Goal: Navigation & Orientation: Understand site structure

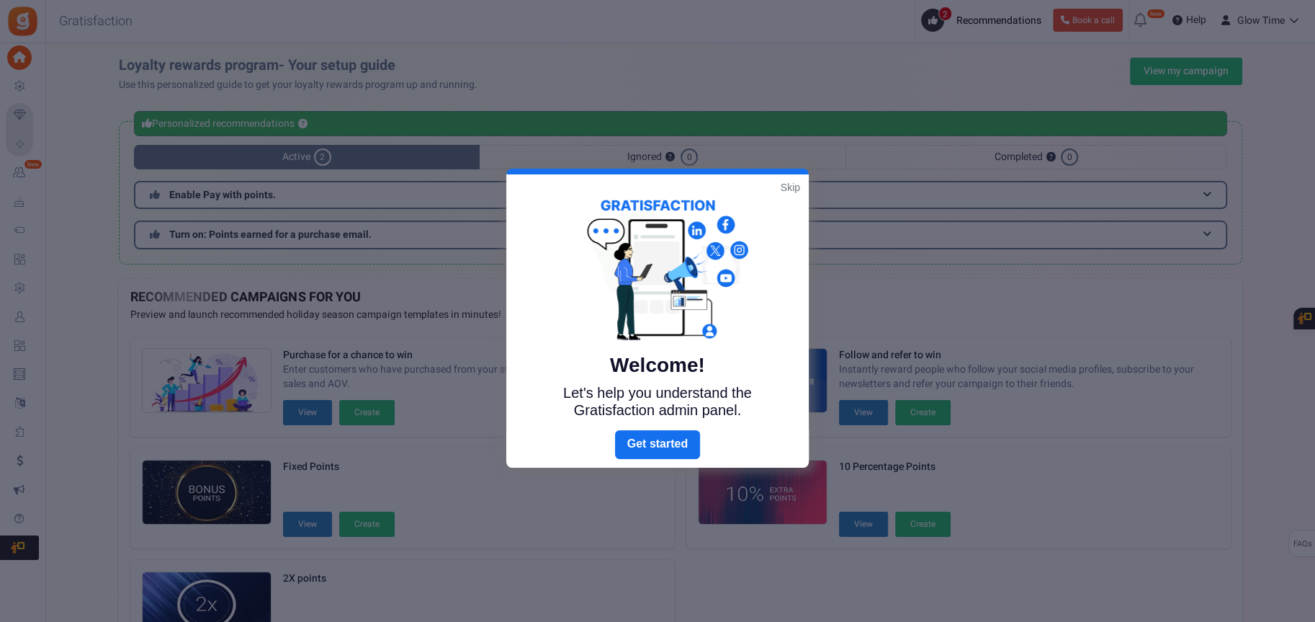
click at [784, 187] on link "Skip" at bounding box center [790, 187] width 19 height 14
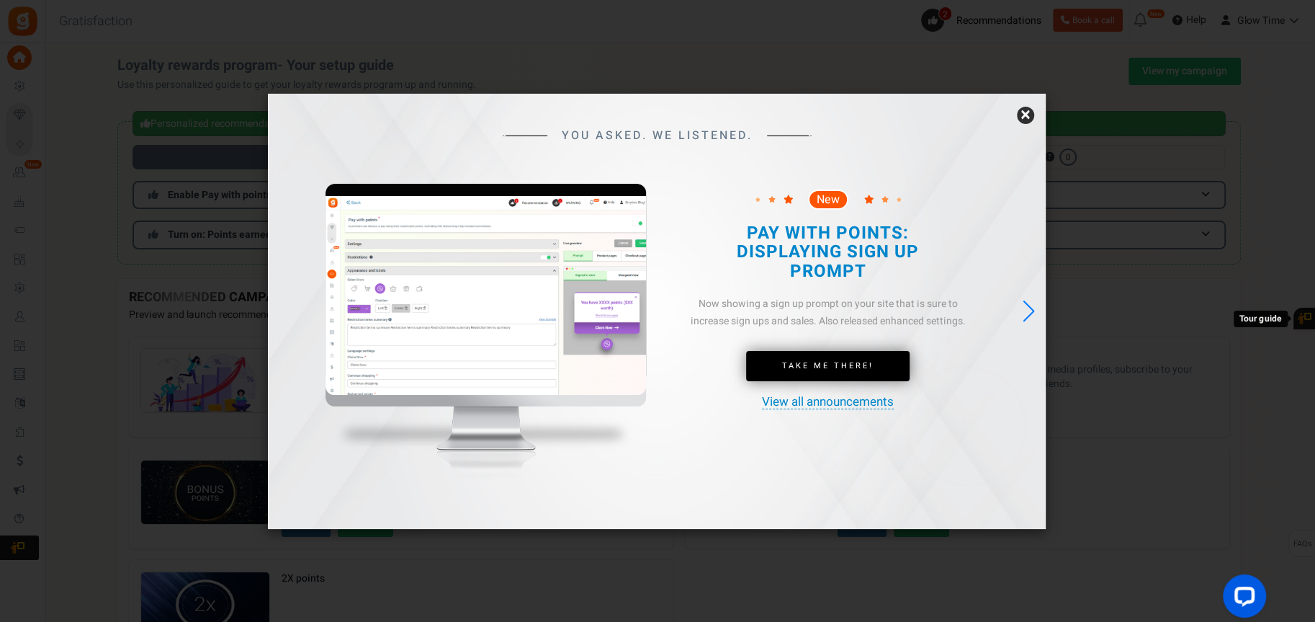
click at [1026, 113] on link "×" at bounding box center [1025, 115] width 17 height 17
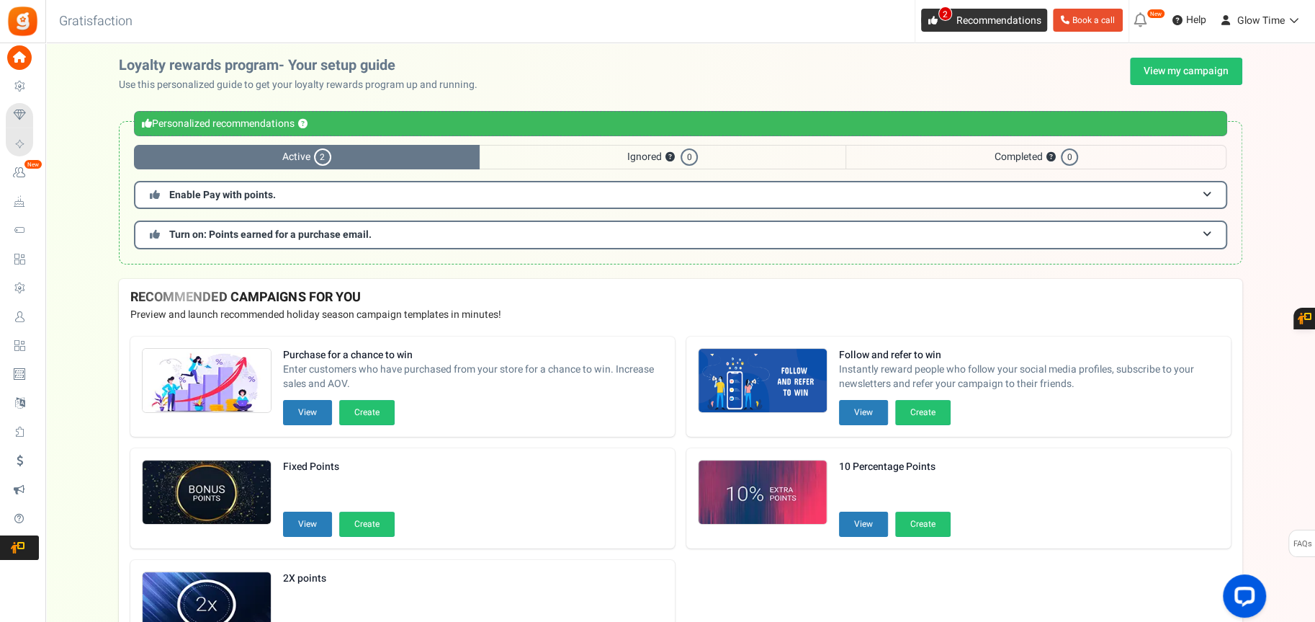
click at [941, 17] on span "2" at bounding box center [946, 13] width 14 height 14
click at [1303, 15] on link "Glow Time" at bounding box center [1261, 20] width 94 height 23
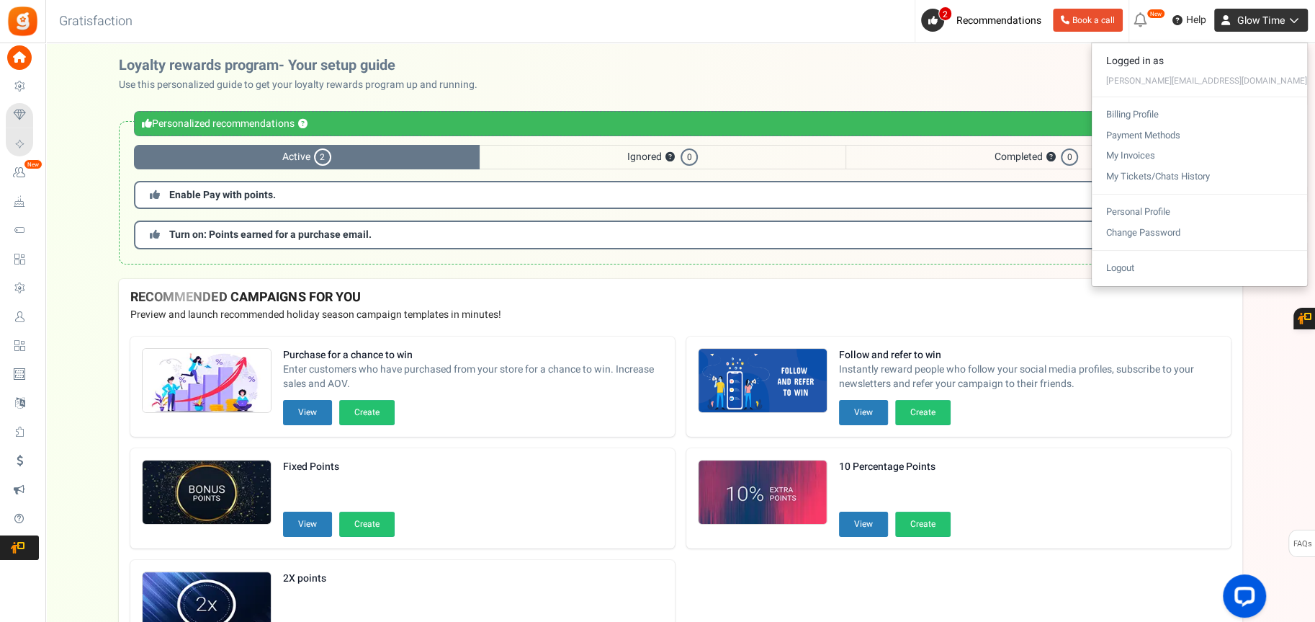
click at [1297, 19] on icon at bounding box center [1292, 20] width 14 height 10
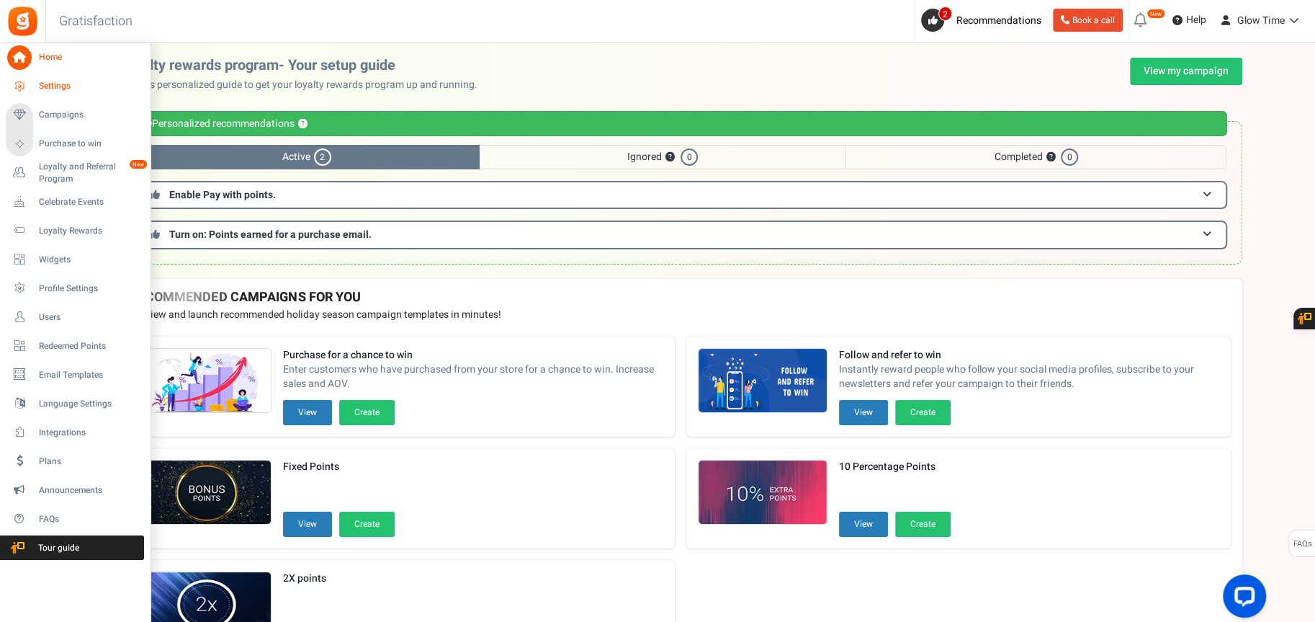
click at [45, 86] on span "Settings" at bounding box center [89, 86] width 101 height 12
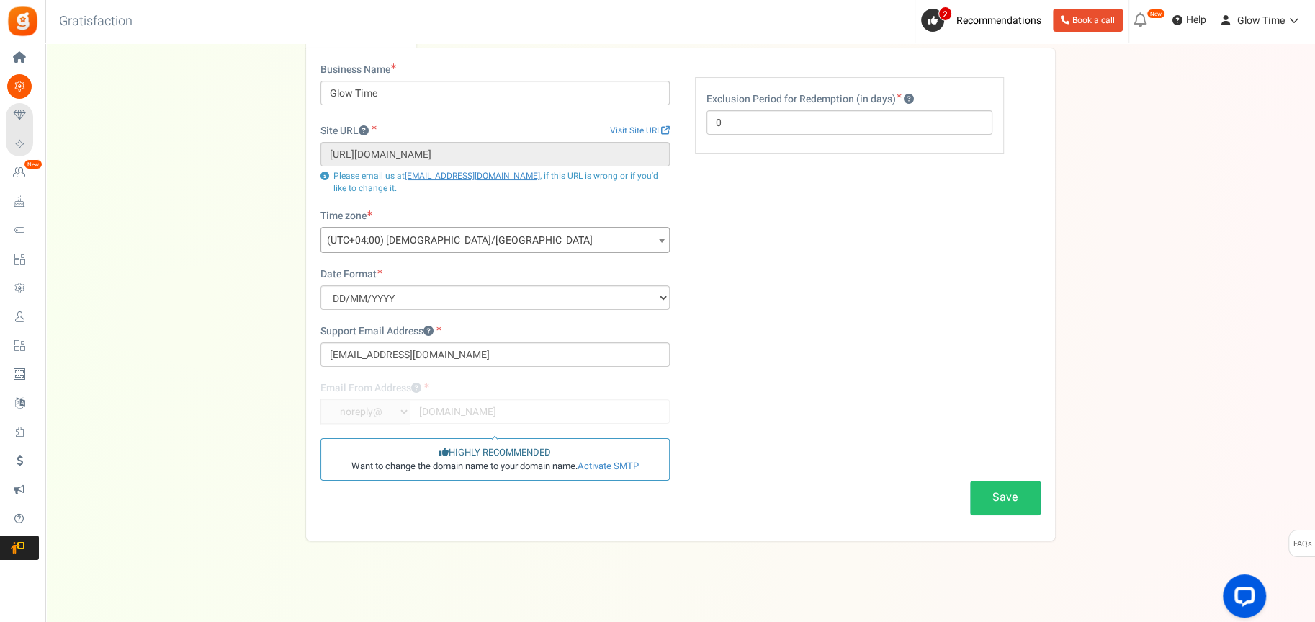
scroll to position [96, 0]
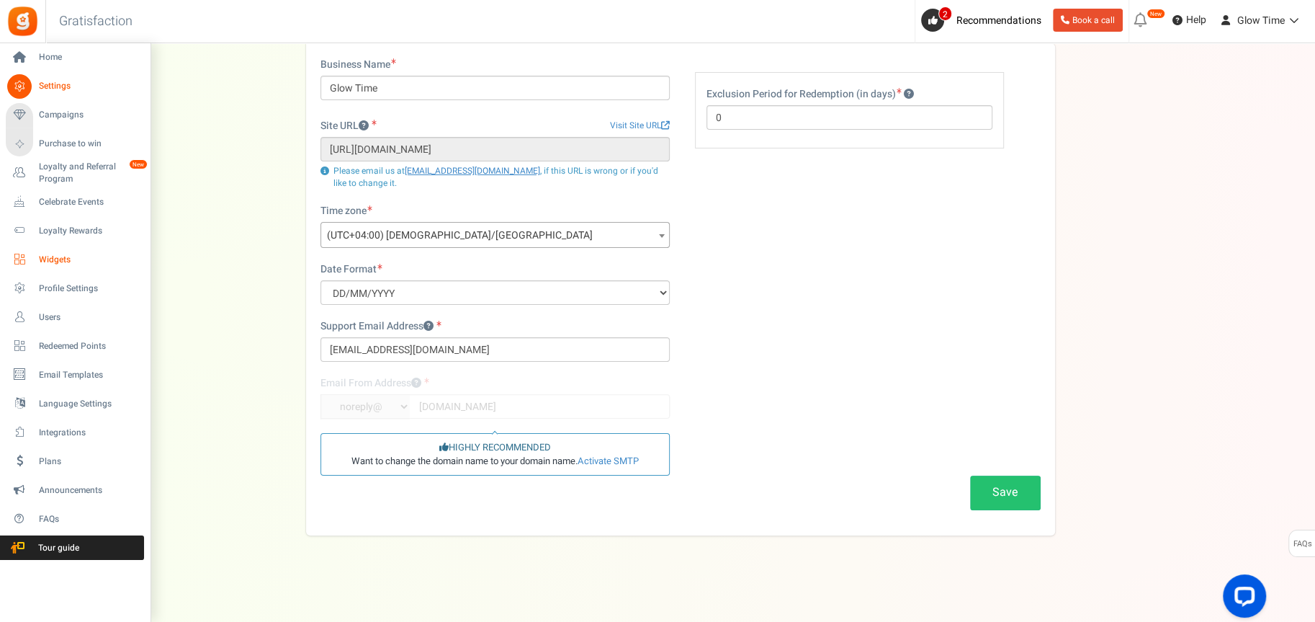
click at [65, 257] on span "Widgets" at bounding box center [89, 260] width 101 height 12
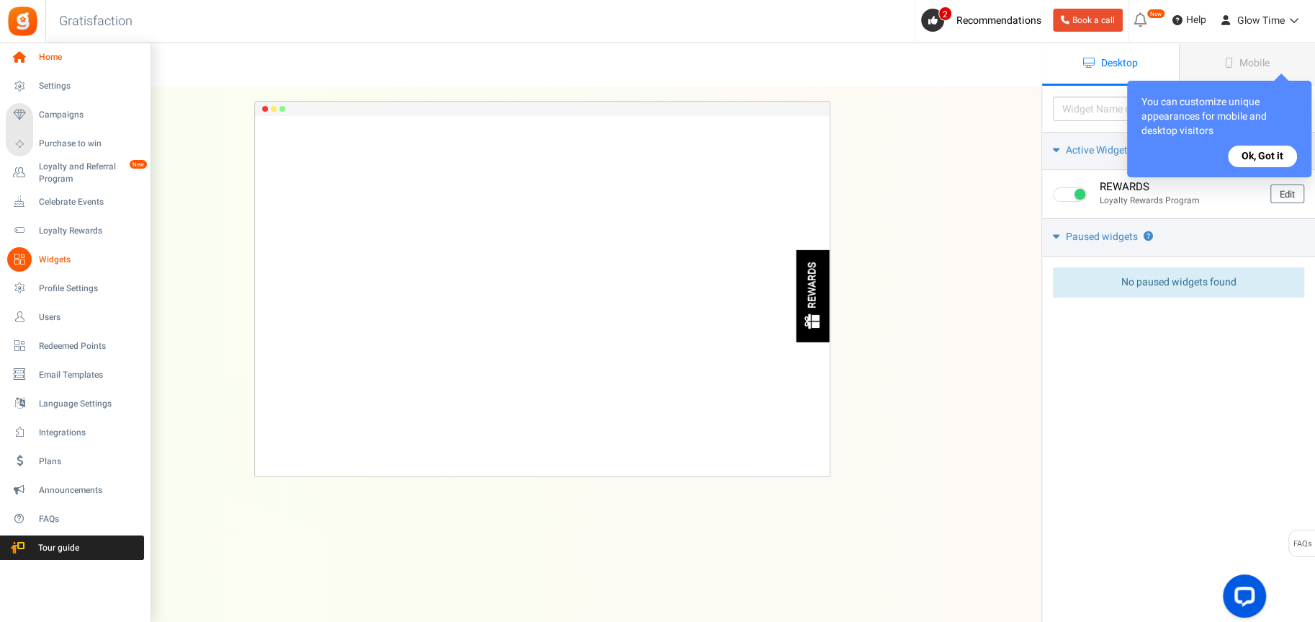
click at [48, 55] on span "Home" at bounding box center [89, 57] width 101 height 12
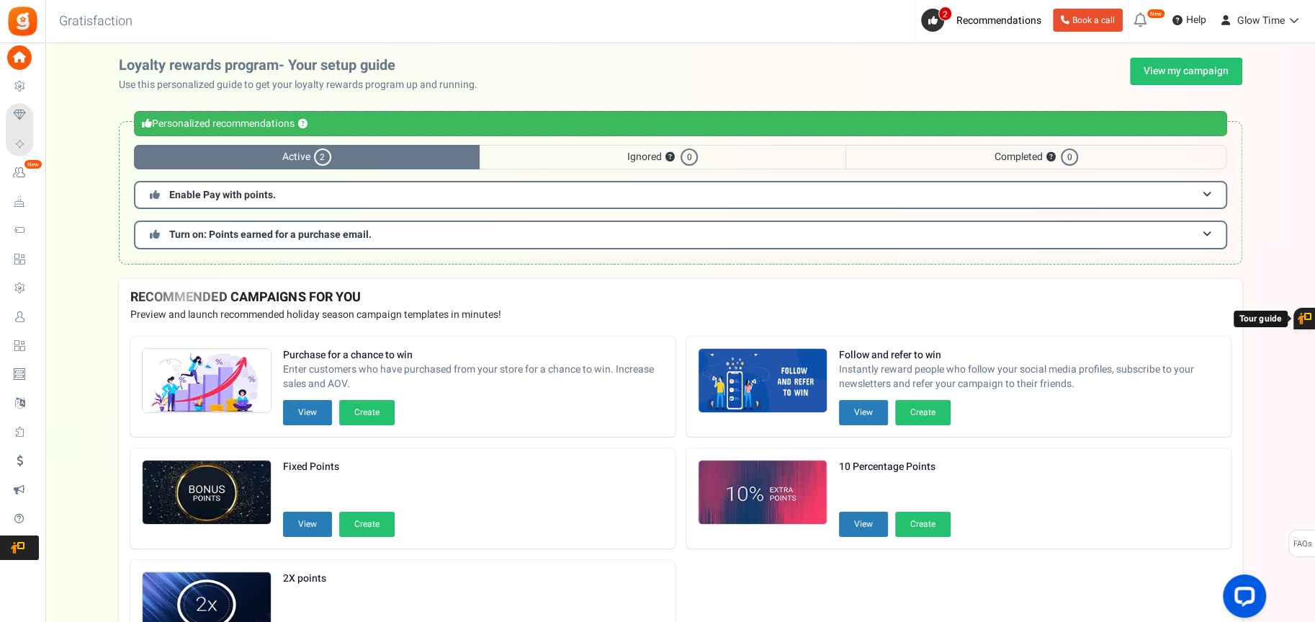
click at [1307, 316] on icon at bounding box center [1304, 319] width 14 height 12
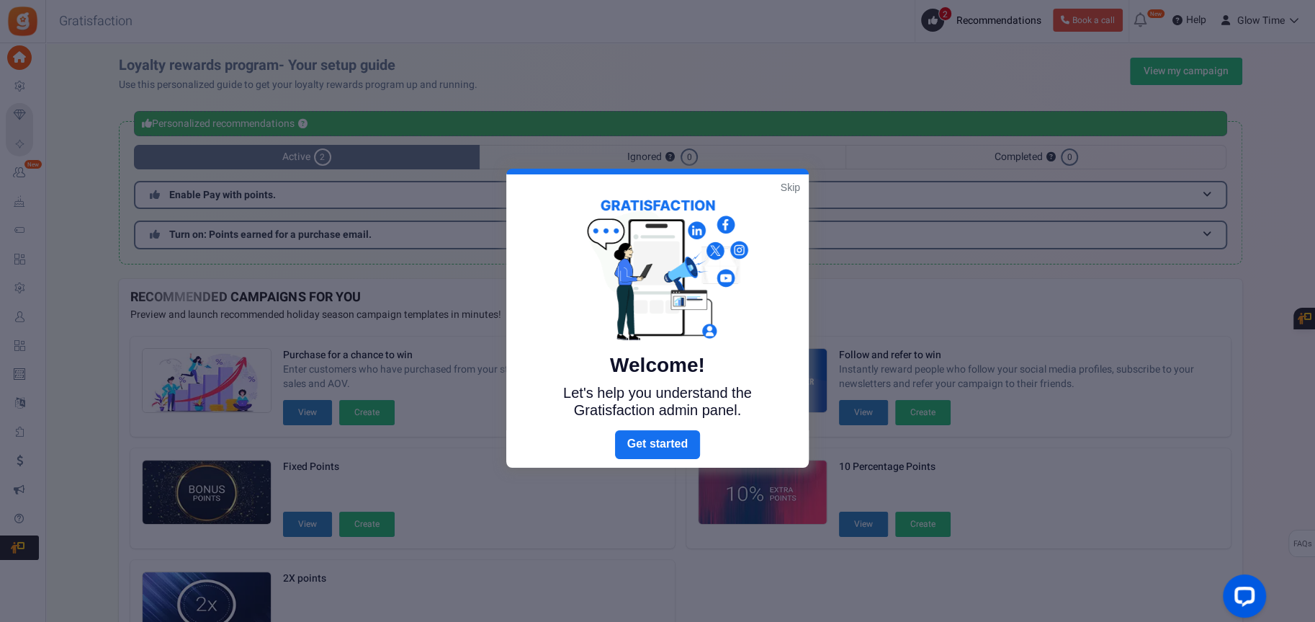
click at [793, 185] on link "Skip" at bounding box center [790, 187] width 19 height 14
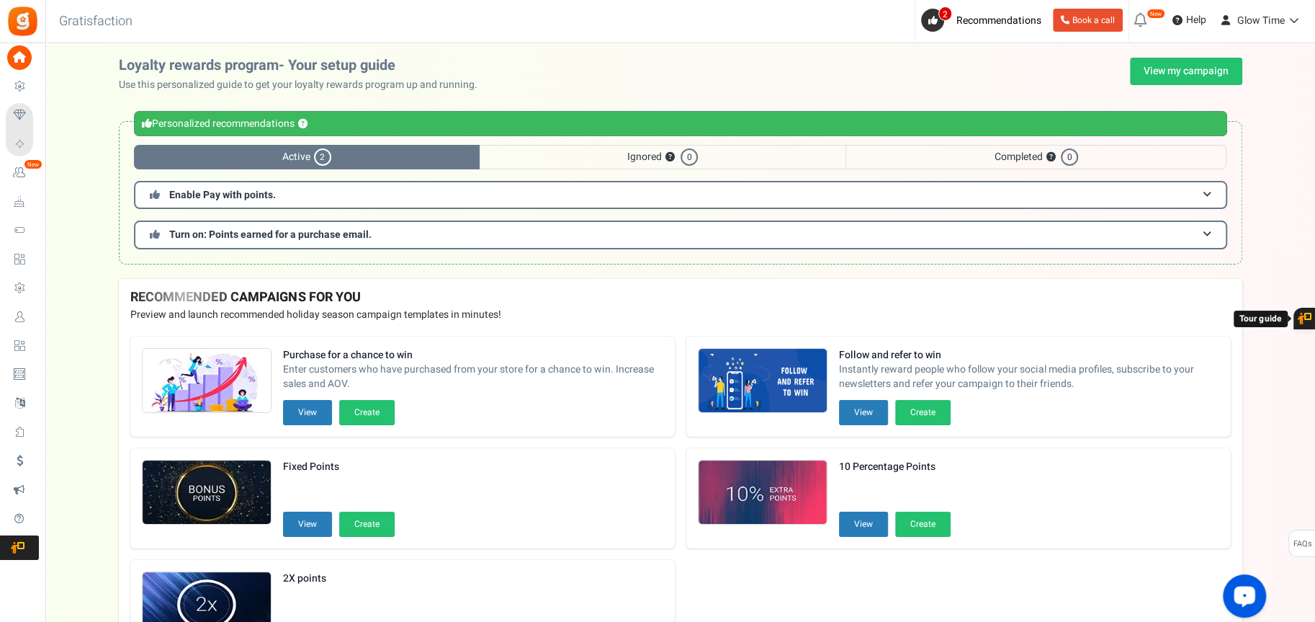
click at [1242, 584] on div "Open LiveChat chat widget" at bounding box center [1244, 595] width 24 height 24
click at [831, 228] on h3 "Turn on: Points earned for a purchase email." at bounding box center [680, 234] width 1093 height 28
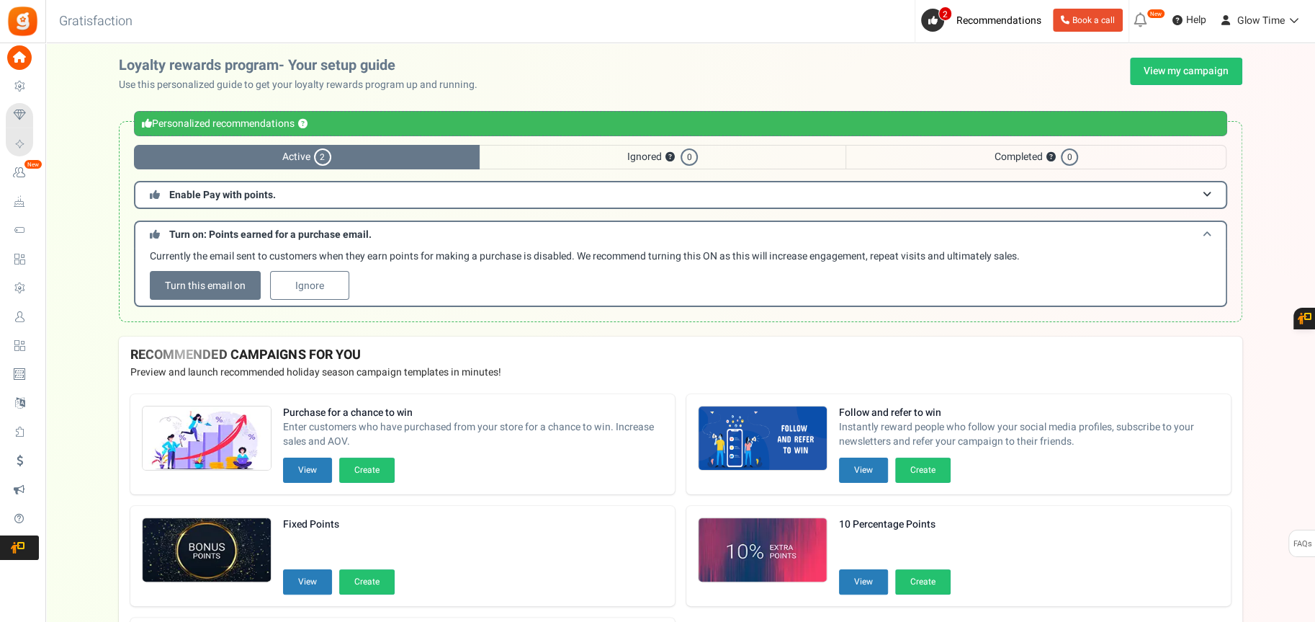
click at [831, 228] on h3 "Turn on: Points earned for a purchase email." at bounding box center [680, 233] width 1093 height 27
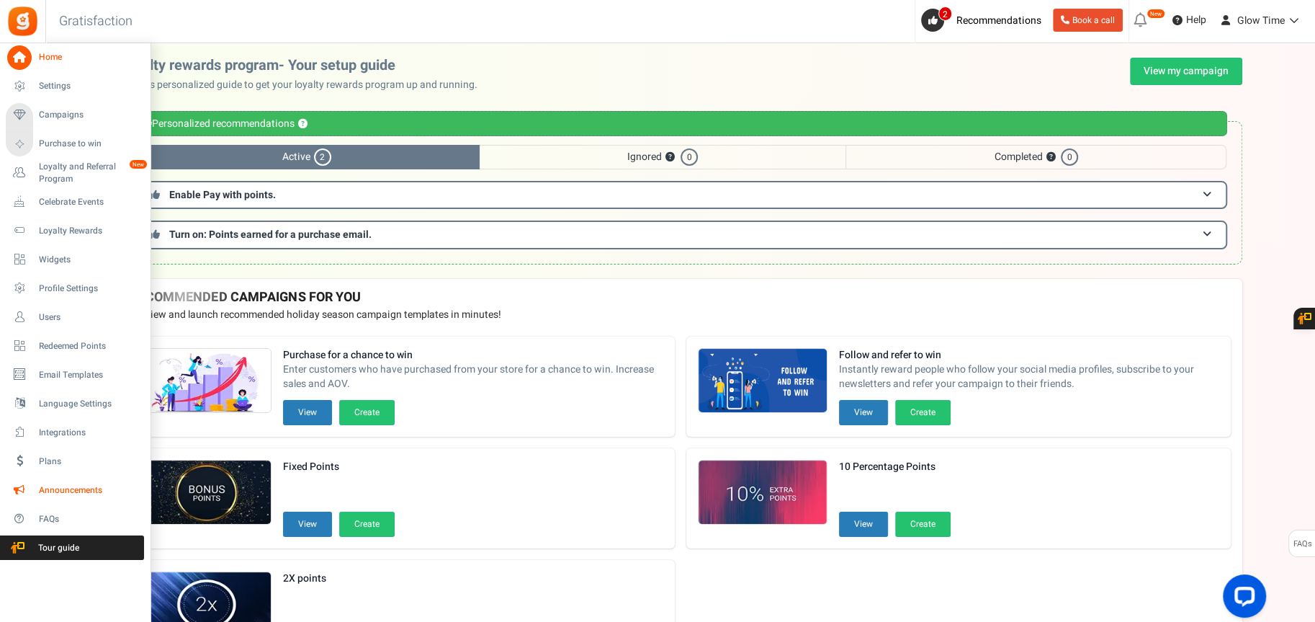
click at [52, 496] on link "Announcements" at bounding box center [75, 490] width 138 height 24
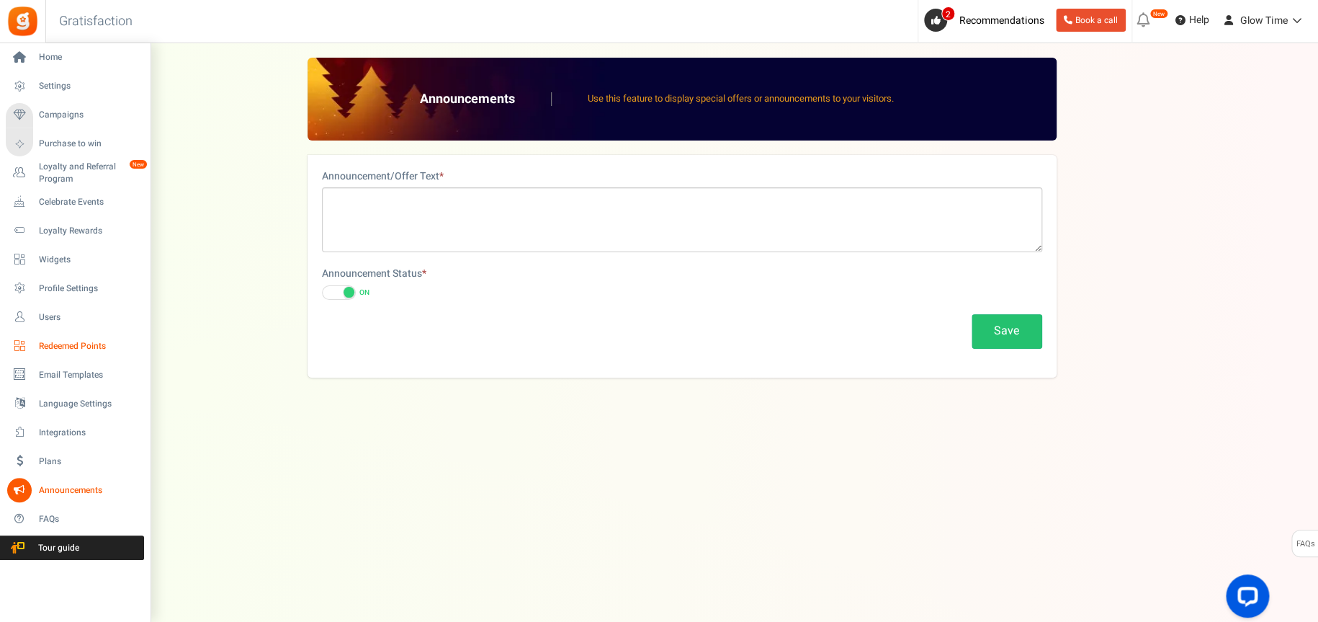
click at [58, 341] on span "Redeemed Points" at bounding box center [89, 346] width 101 height 12
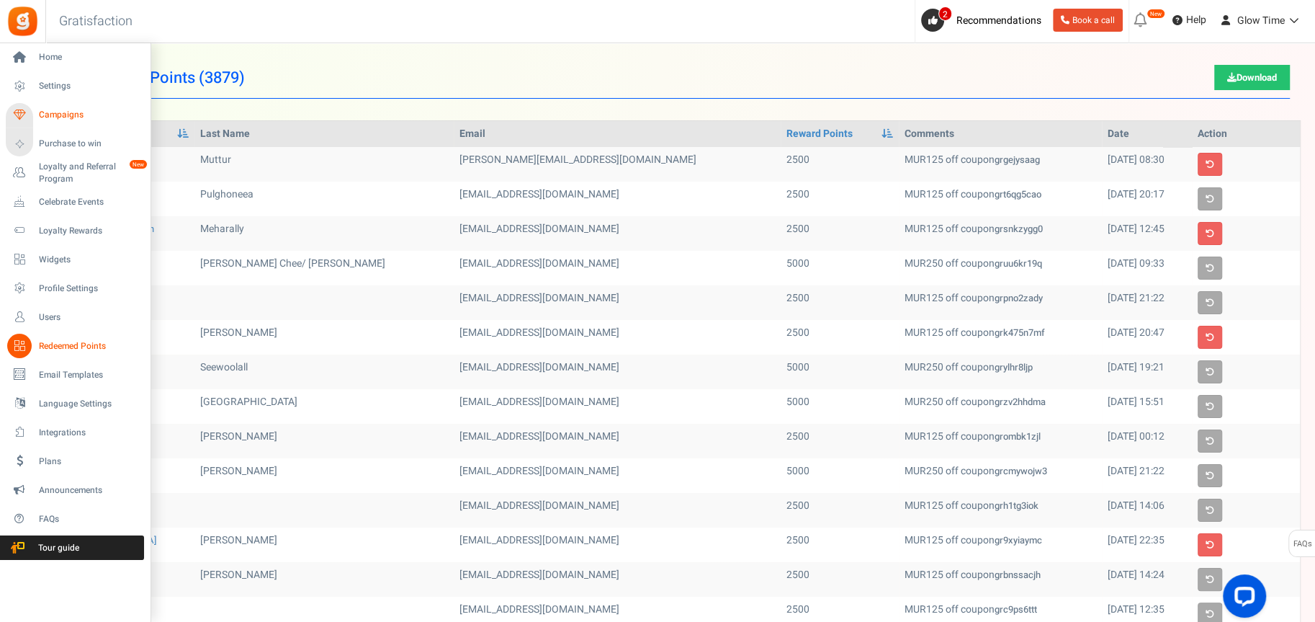
click at [71, 104] on link "Campaigns" at bounding box center [75, 115] width 138 height 24
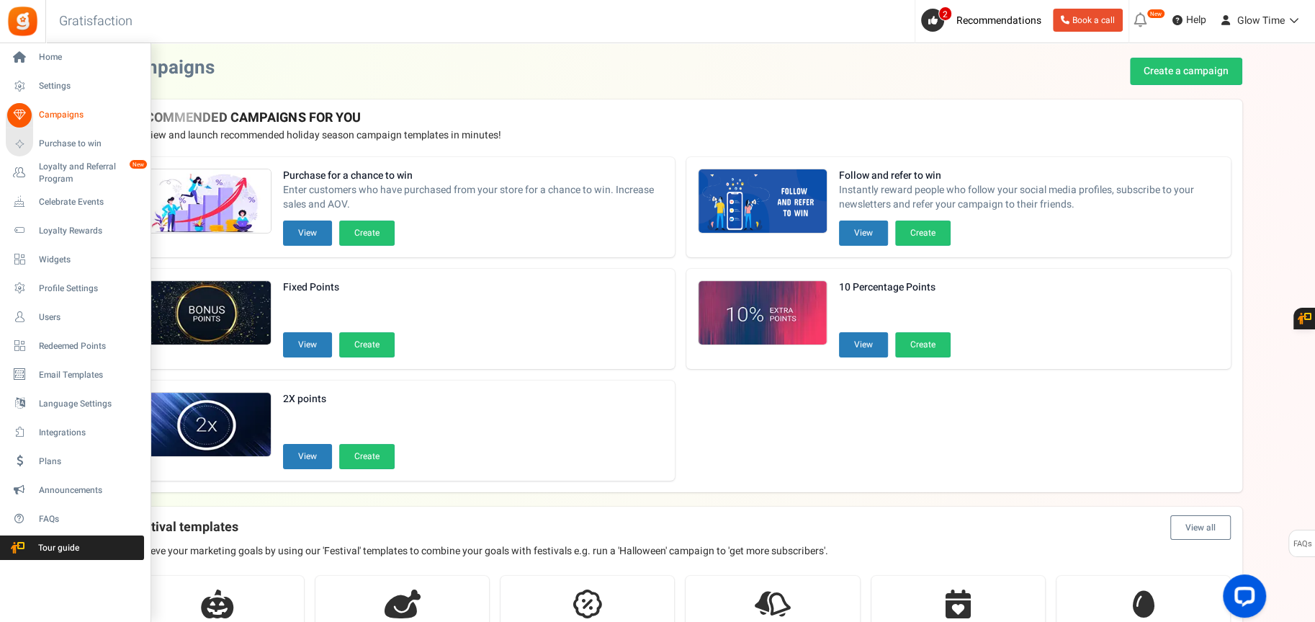
scroll to position [16, 0]
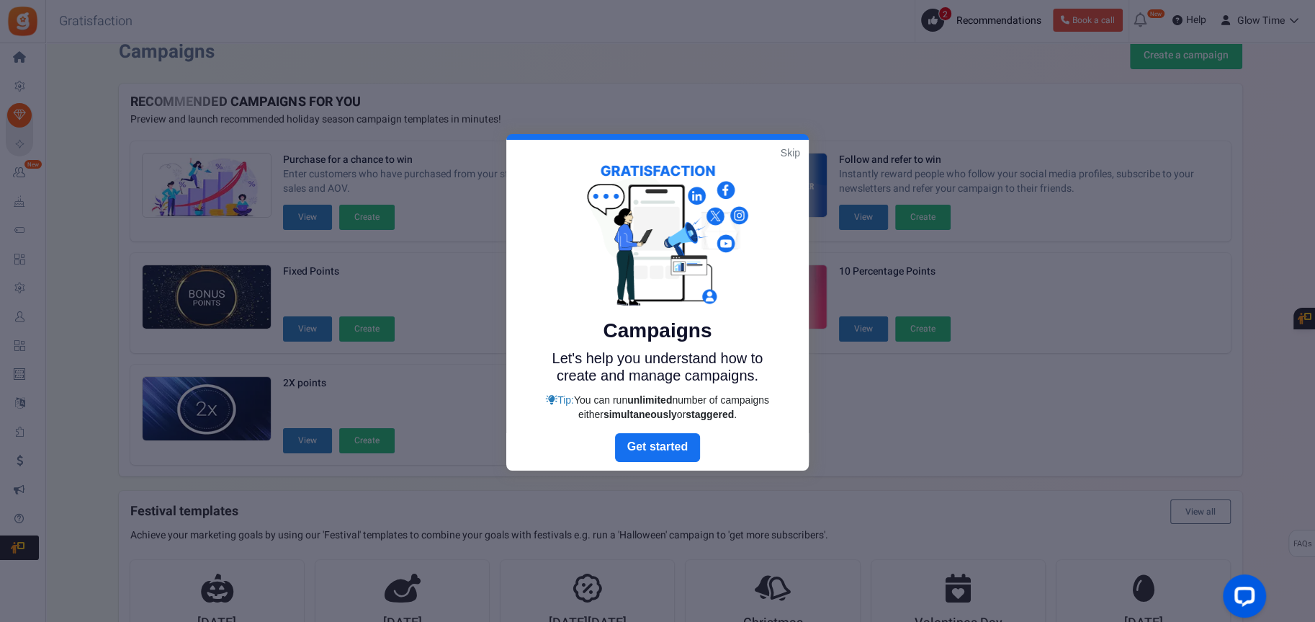
click at [782, 153] on link "Skip" at bounding box center [790, 153] width 19 height 14
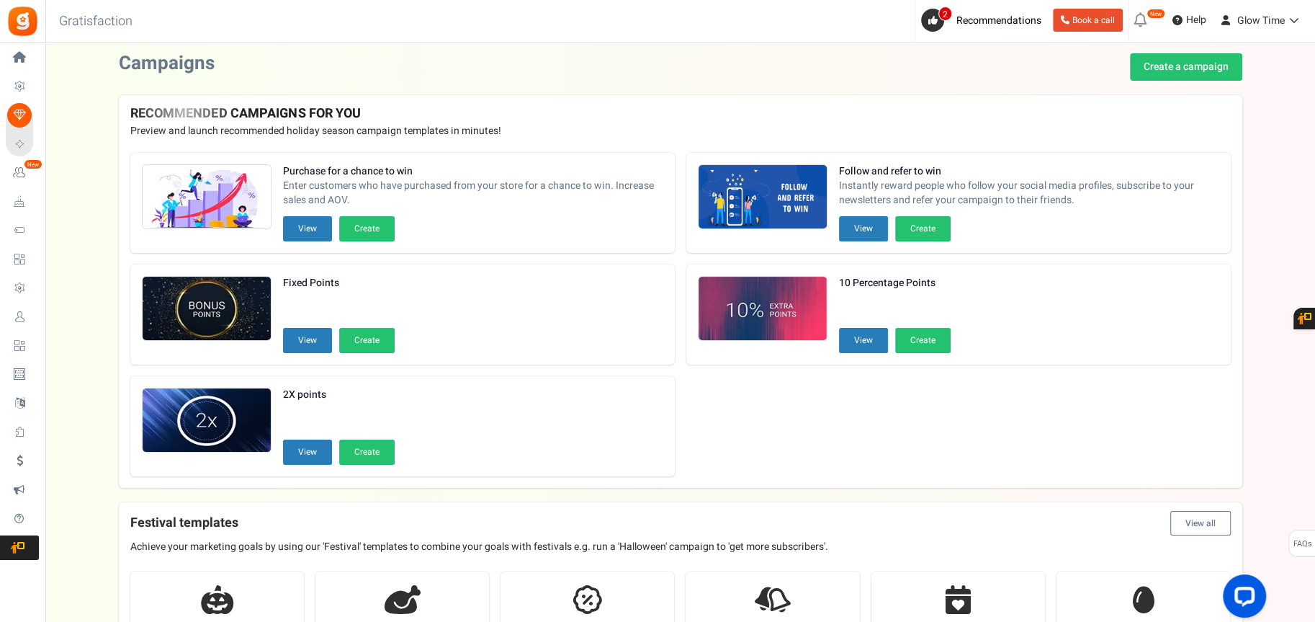
scroll to position [0, 0]
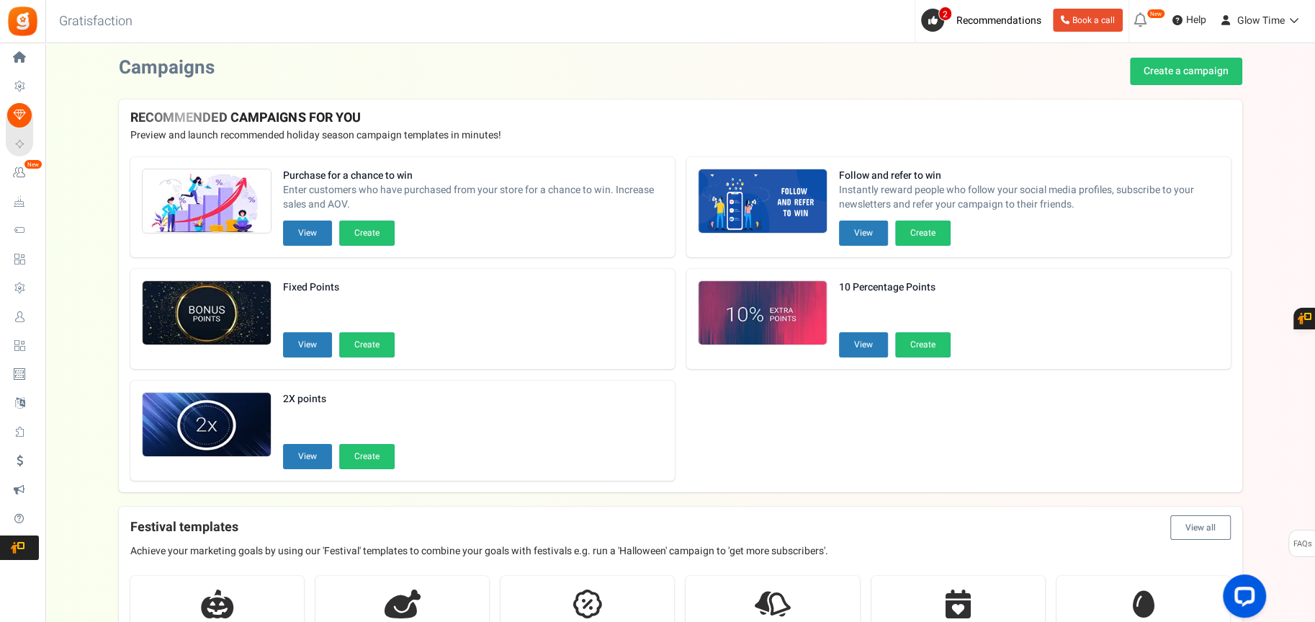
click at [1149, 22] on icon at bounding box center [1140, 20] width 23 height 23
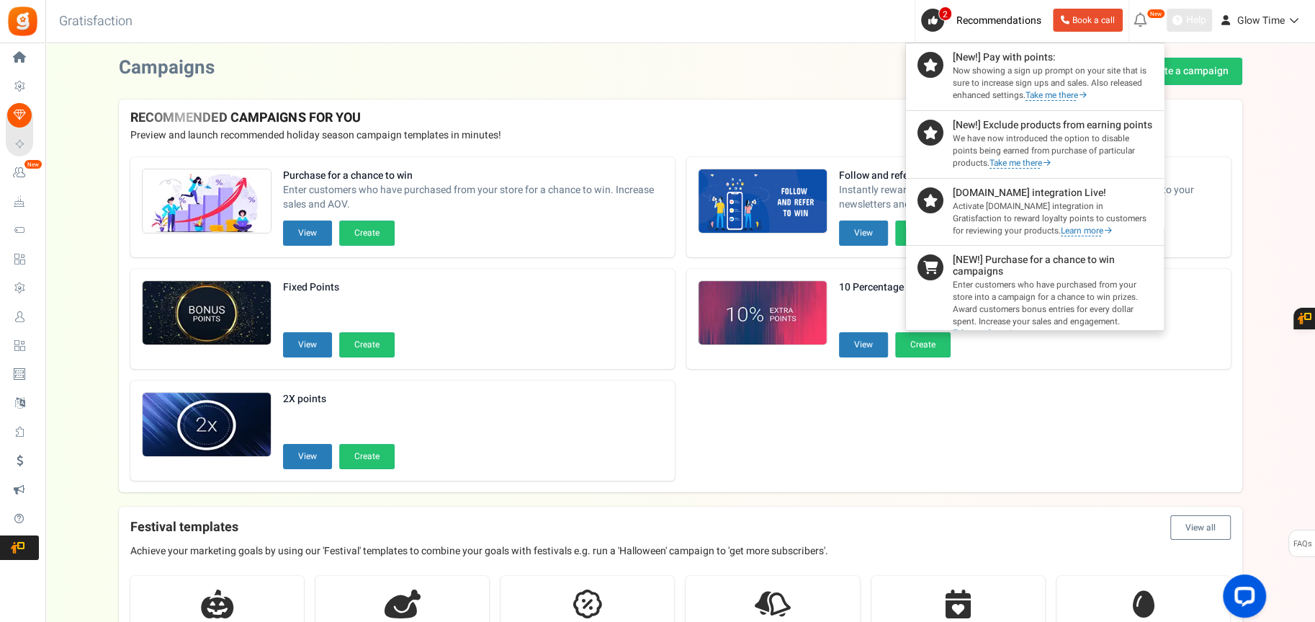
click at [1183, 22] on span "Help" at bounding box center [1195, 20] width 24 height 14
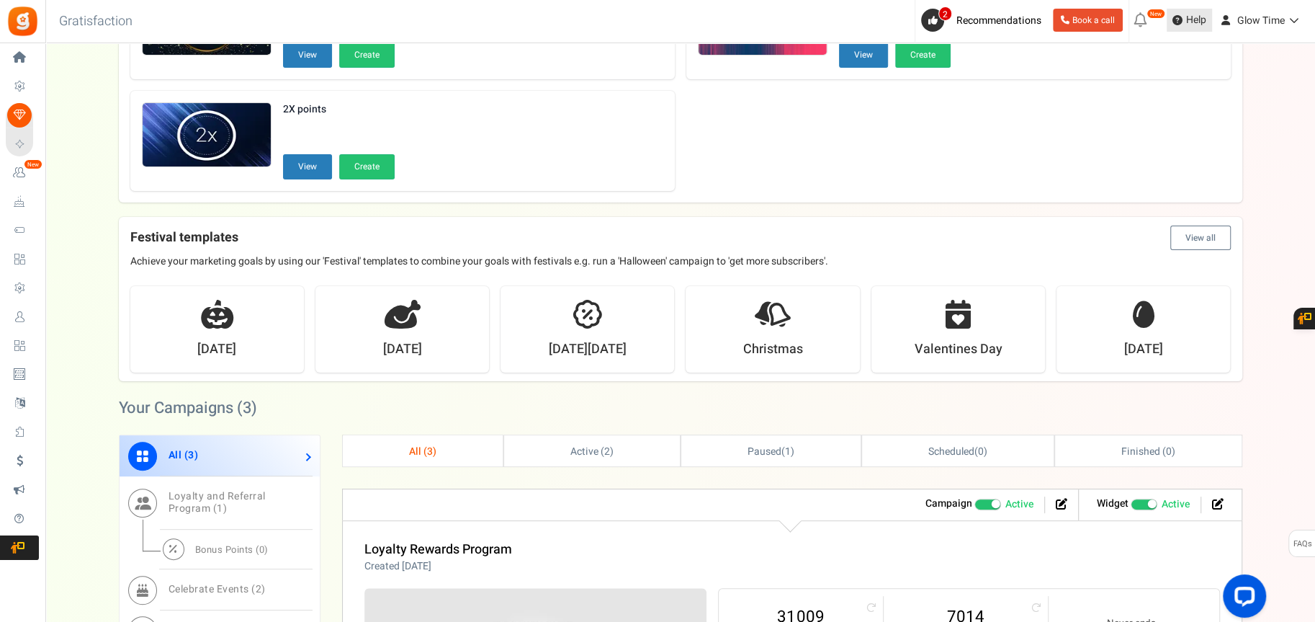
scroll to position [216, 0]
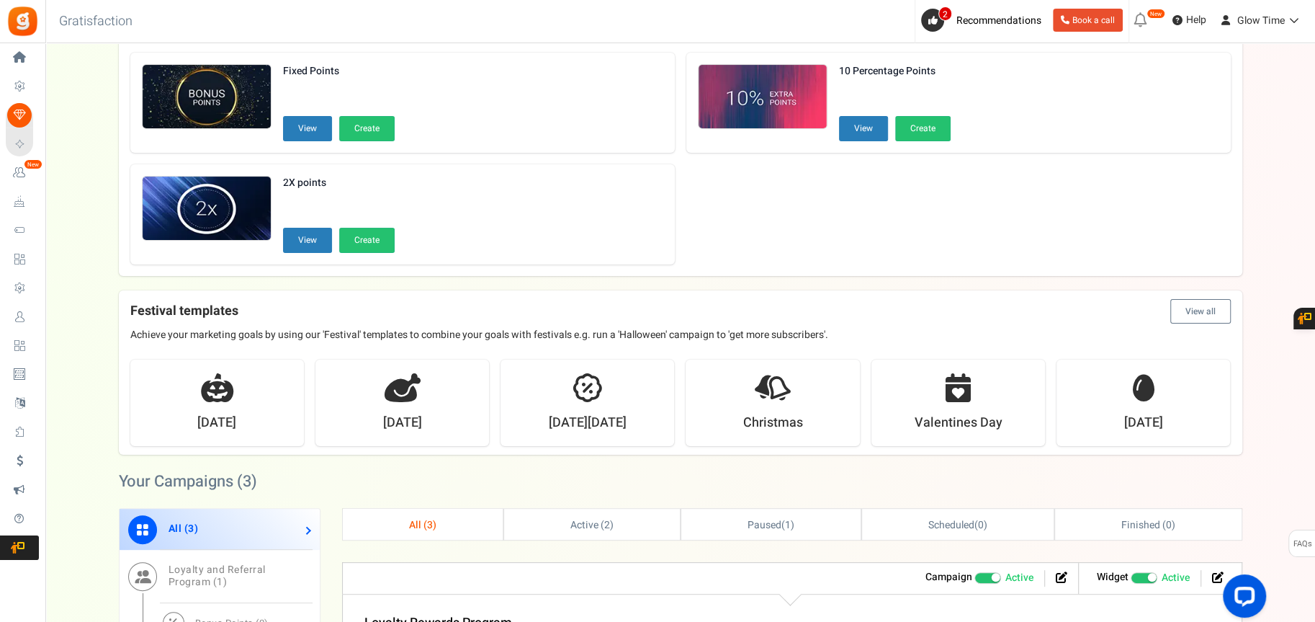
click at [17, 22] on img at bounding box center [22, 21] width 32 height 32
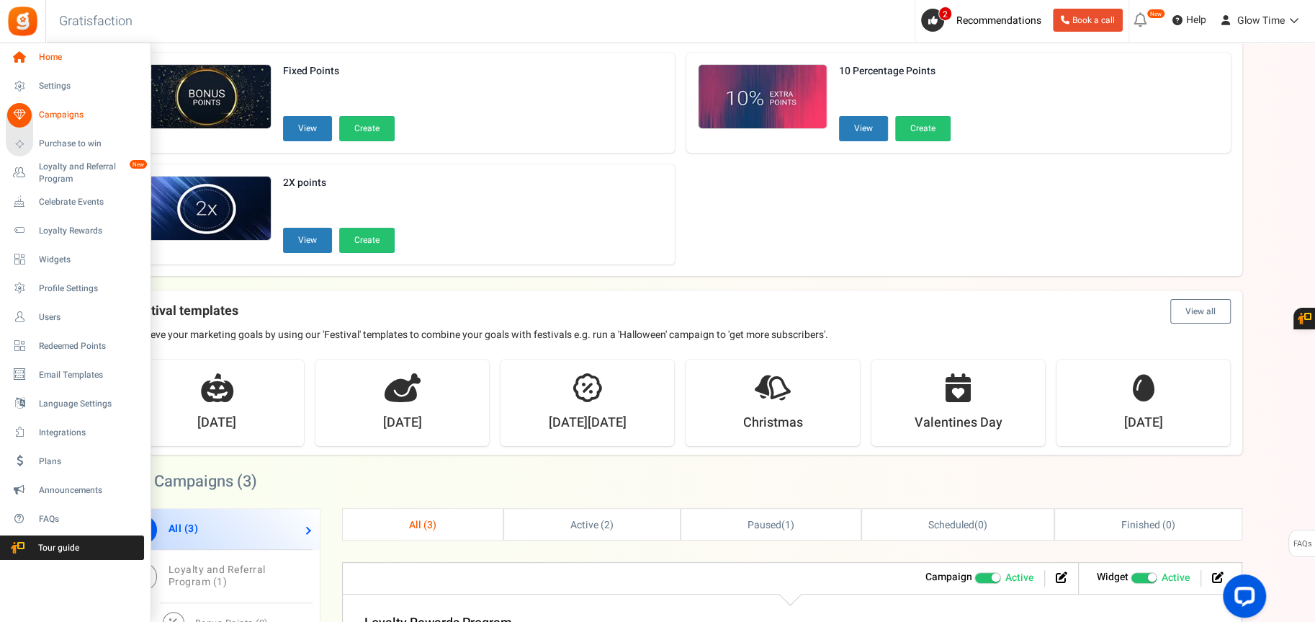
click at [23, 57] on icon at bounding box center [19, 57] width 24 height 24
